Goal: Task Accomplishment & Management: Complete application form

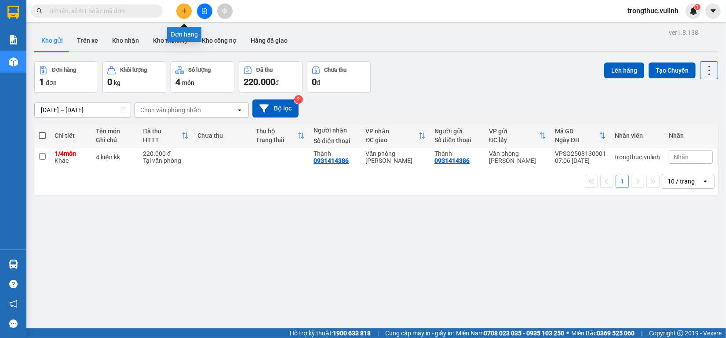
click at [183, 15] on button at bounding box center [183, 11] width 15 height 15
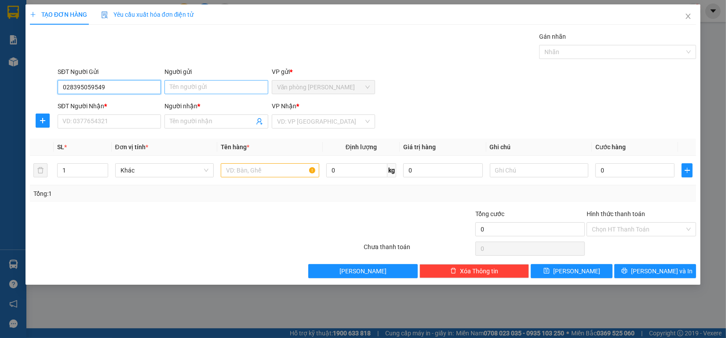
type input "028395059549"
click at [192, 81] on input "Người gửi" at bounding box center [216, 87] width 103 height 14
type input "H.T.L"
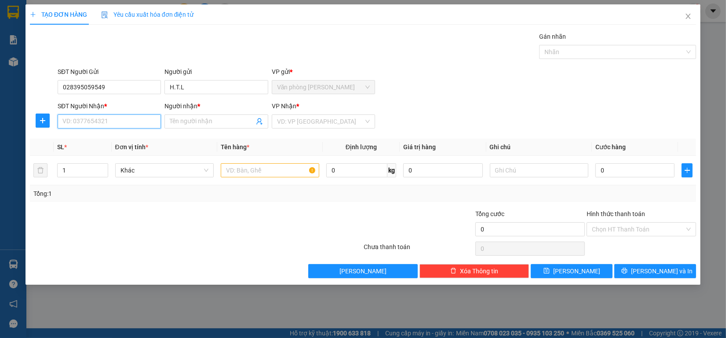
click at [109, 120] on input "SĐT Người Nhận *" at bounding box center [109, 121] width 103 height 14
click at [88, 87] on input "028395059549" at bounding box center [109, 87] width 103 height 14
type input "02839509549"
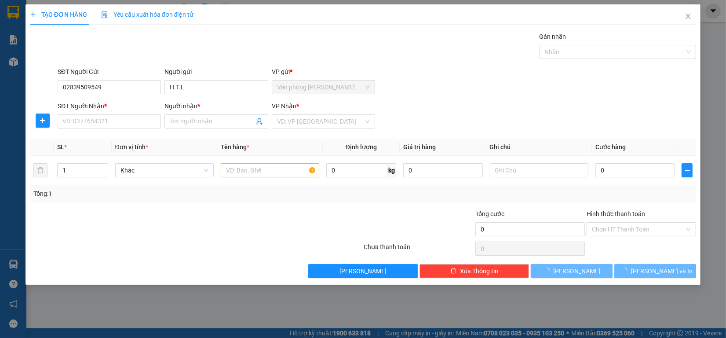
click at [104, 108] on b "*" at bounding box center [105, 106] width 3 height 7
click at [103, 114] on input "SĐT Người Nhận *" at bounding box center [109, 121] width 103 height 14
click at [100, 114] on input "SĐT Người Nhận *" at bounding box center [109, 121] width 103 height 14
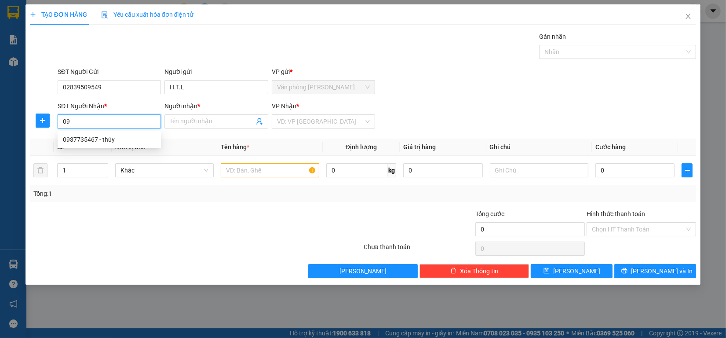
type input "0"
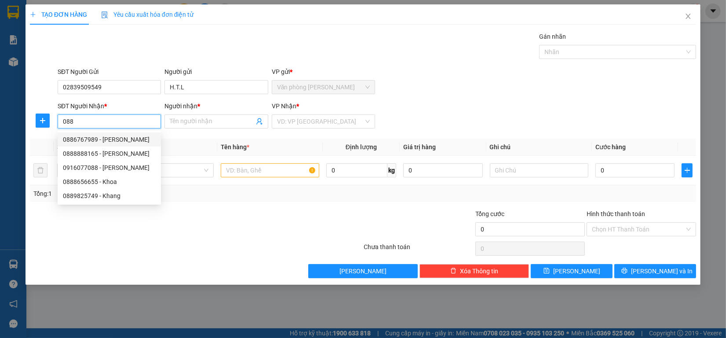
click at [115, 139] on div "0886767989 - [PERSON_NAME]" at bounding box center [109, 140] width 93 height 10
type input "0886767989"
type input "[PERSON_NAME]"
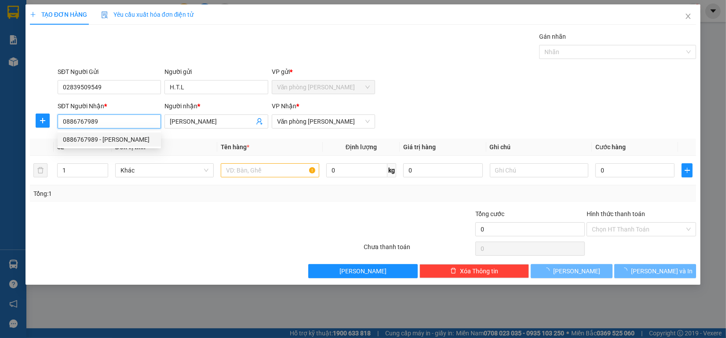
type input "70.000"
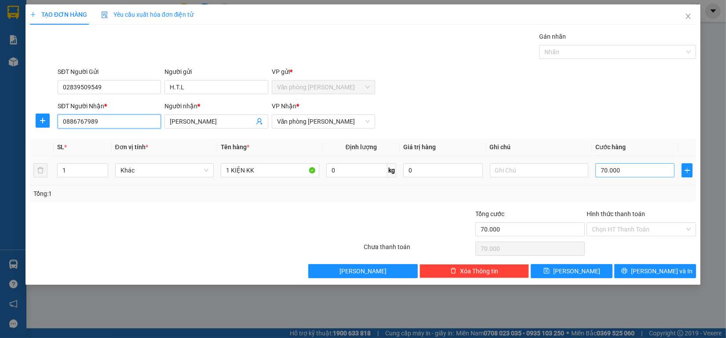
type input "0886767989"
click at [637, 172] on input "70.000" at bounding box center [636, 170] width 80 height 14
click at [641, 170] on input "70.000" at bounding box center [636, 170] width 80 height 14
click at [641, 175] on input "70.000" at bounding box center [636, 170] width 80 height 14
click at [643, 175] on input "70.000" at bounding box center [636, 170] width 80 height 14
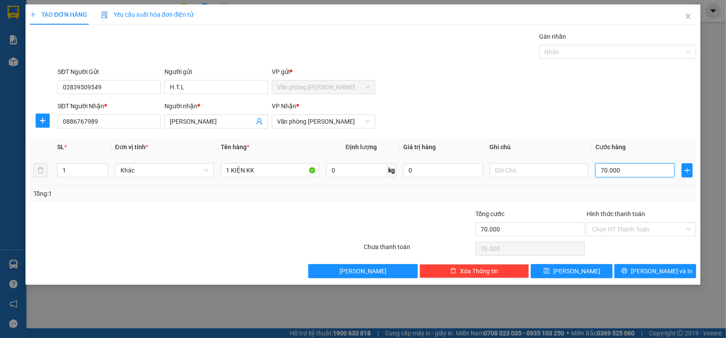
click at [645, 175] on input "70.000" at bounding box center [636, 170] width 80 height 14
type input "700.009"
type input "7.000.090"
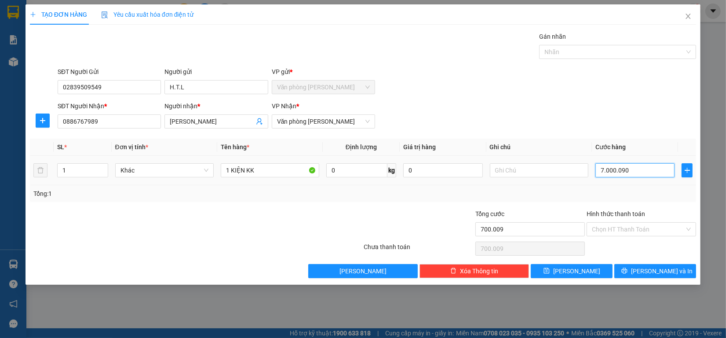
type input "7.000.090"
type input "70.000.900"
type input "7.000.090"
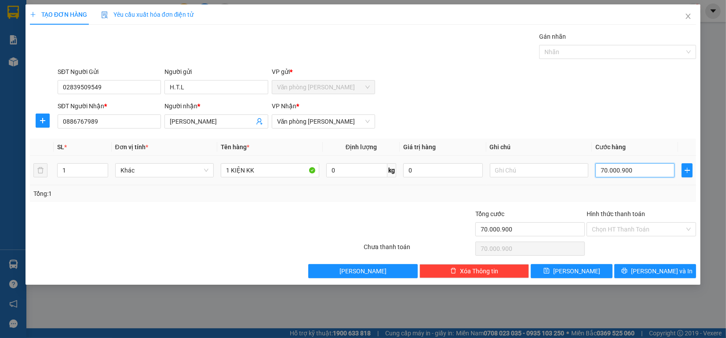
type input "7.000.090"
type input "0"
type input "90"
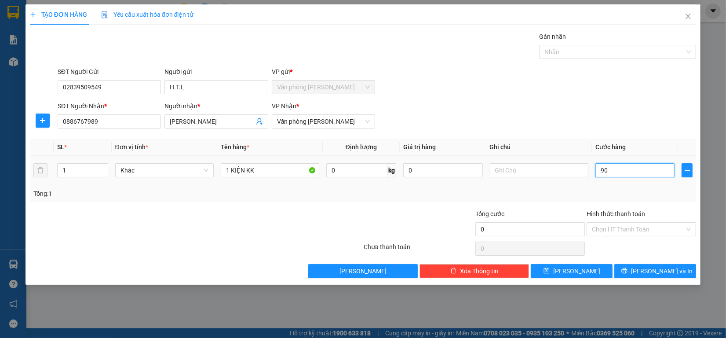
type input "90"
type input "900"
type input "9.000"
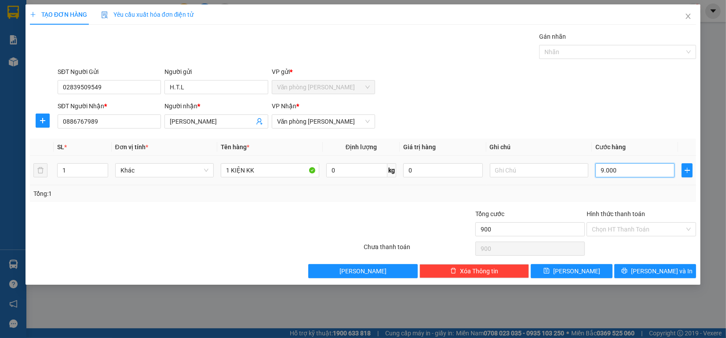
type input "9.000"
type input "90.000"
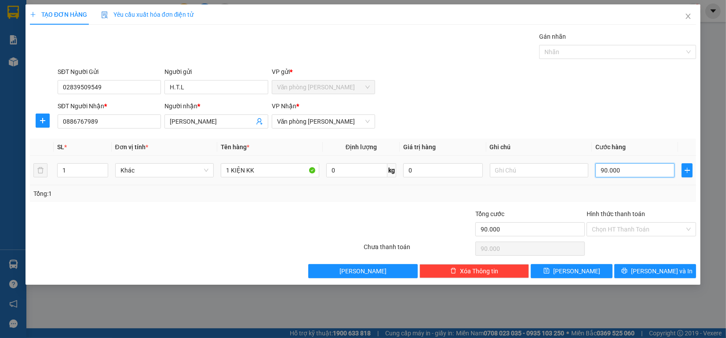
type input "900.000"
type input "90.000"
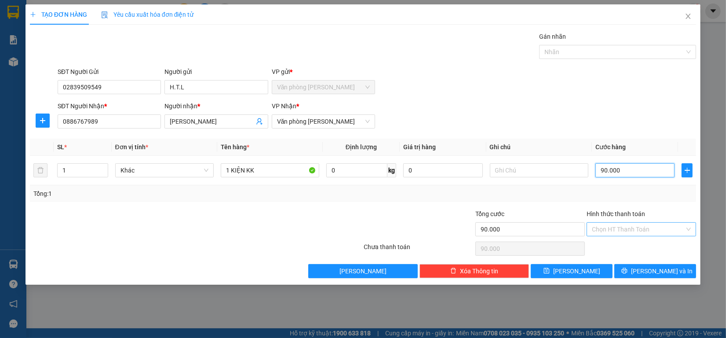
type input "90.000"
click at [650, 227] on input "Hình thức thanh toán" at bounding box center [638, 229] width 93 height 13
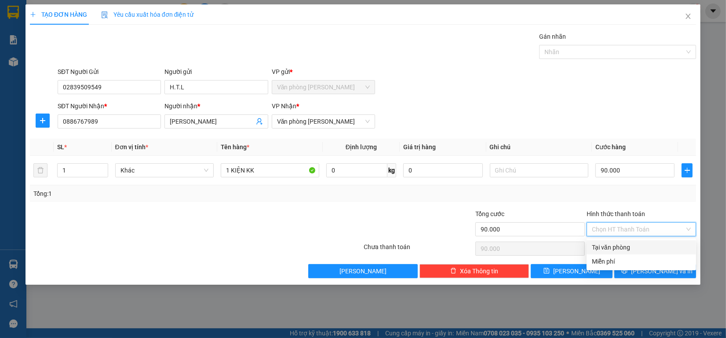
click at [636, 241] on div "Tại văn phòng" at bounding box center [642, 247] width 110 height 14
type input "0"
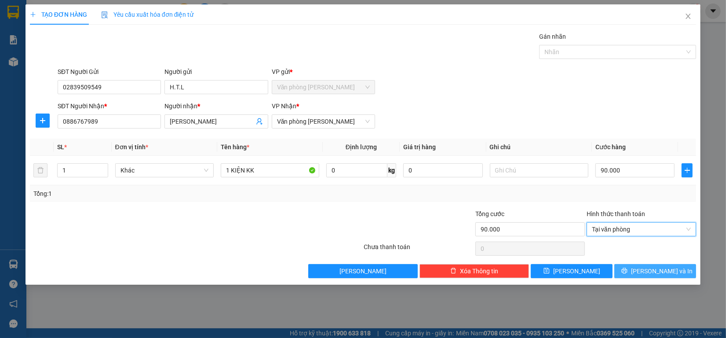
click at [636, 266] on button "[PERSON_NAME] và In" at bounding box center [656, 271] width 82 height 14
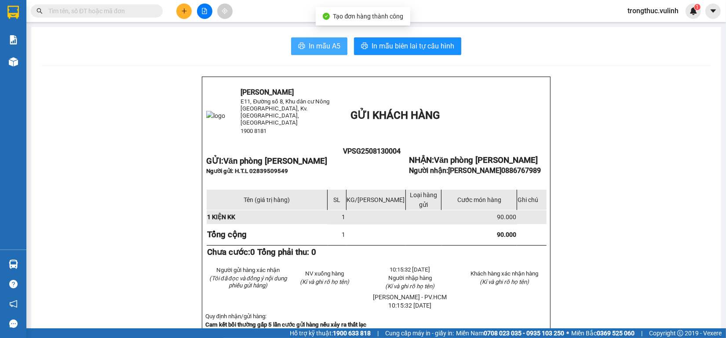
drag, startPoint x: 320, startPoint y: 34, endPoint x: 319, endPoint y: 51, distance: 17.6
click at [319, 51] on span "In mẫu A5" at bounding box center [325, 45] width 32 height 11
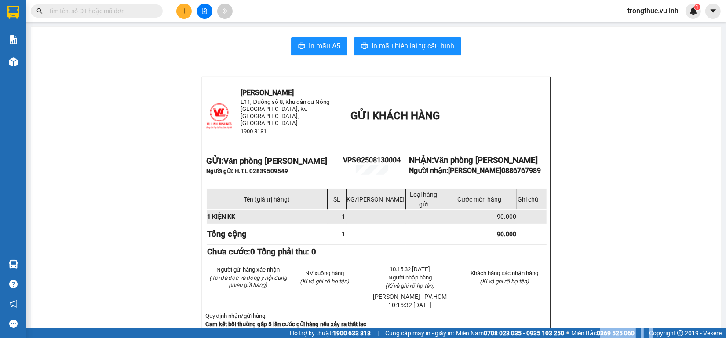
click at [700, 337] on html "Kết quả tìm kiếm ( 0 ) Bộ lọc No Data trongthuc.vulinh 1 Báo cáo BC hàng tồn (t…" at bounding box center [363, 169] width 726 height 338
